Goal: Download file/media

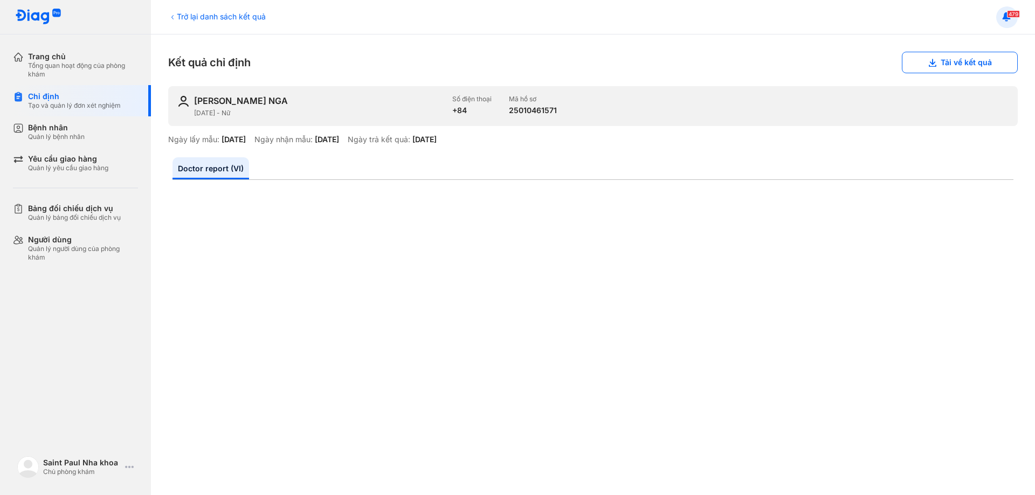
click at [1012, 7] on button at bounding box center [1007, 17] width 22 height 22
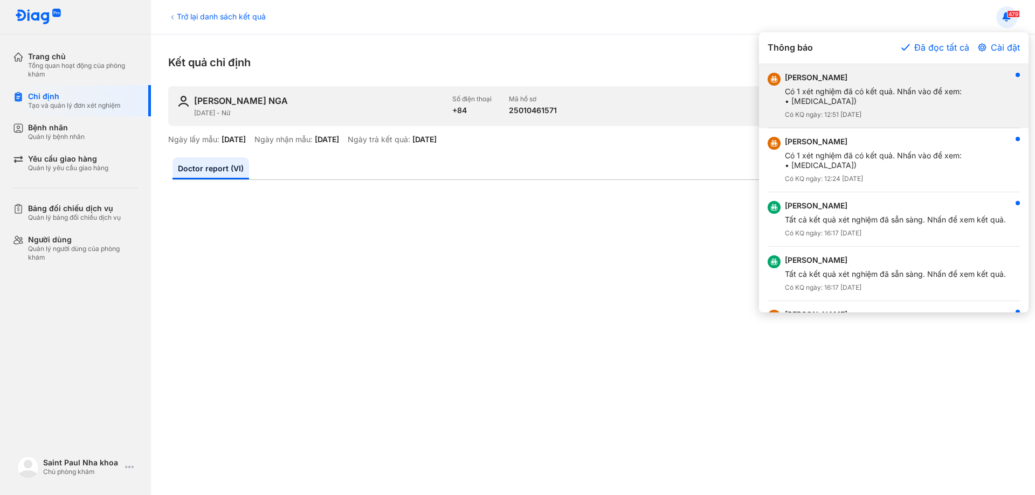
click at [951, 81] on div "[PERSON_NAME]" at bounding box center [873, 78] width 177 height 10
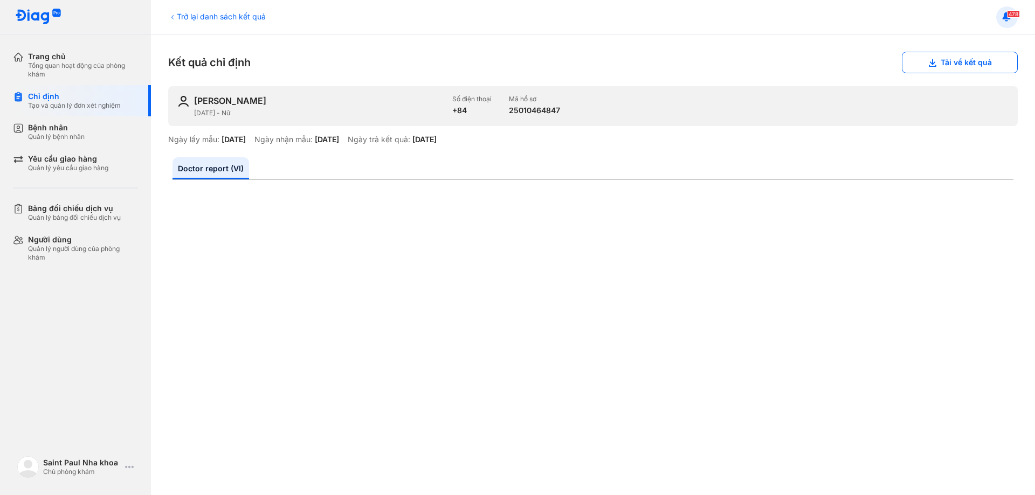
click at [1006, 16] on use at bounding box center [1007, 16] width 8 height 9
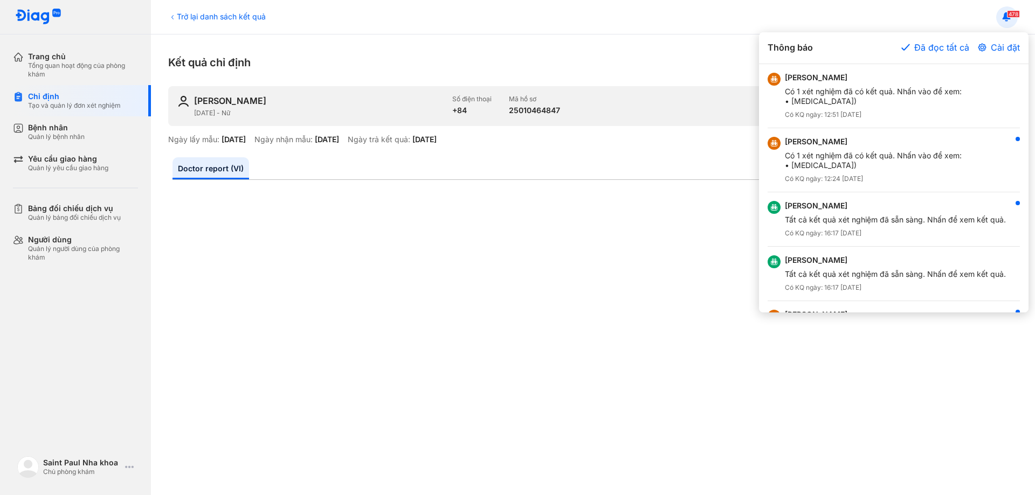
click at [675, 167] on div at bounding box center [517, 247] width 1035 height 495
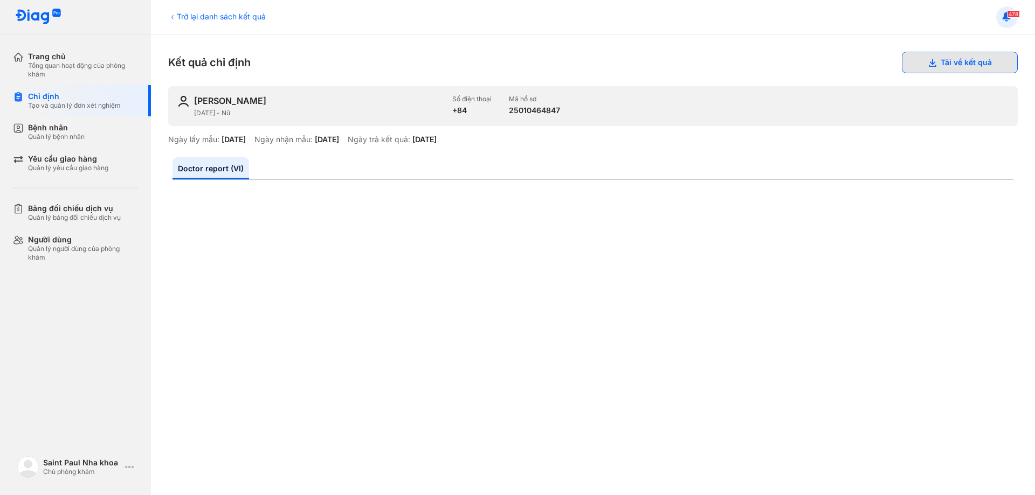
click at [944, 56] on button "Tải về kết quả" at bounding box center [960, 63] width 116 height 22
click at [1006, 22] on icon at bounding box center [1007, 17] width 12 height 12
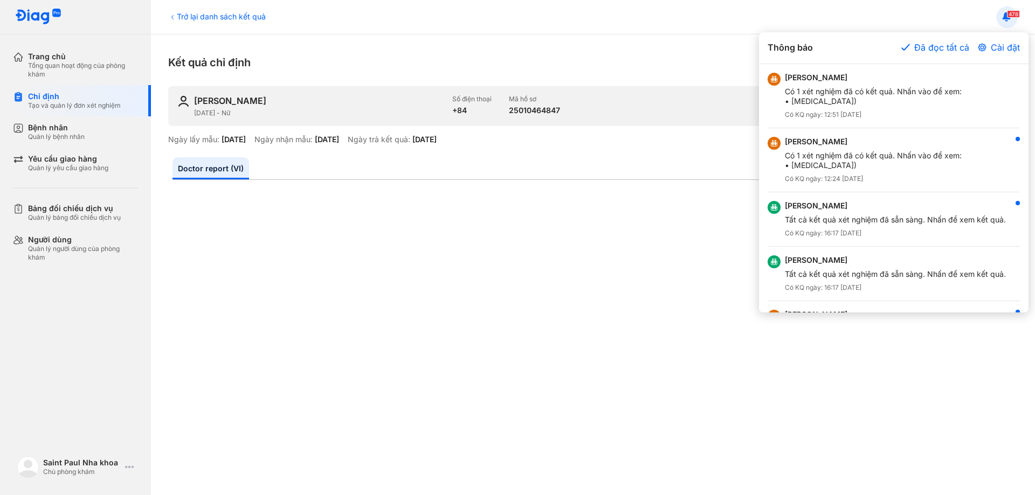
click at [702, 150] on div at bounding box center [517, 247] width 1035 height 495
